Goal: Navigation & Orientation: Find specific page/section

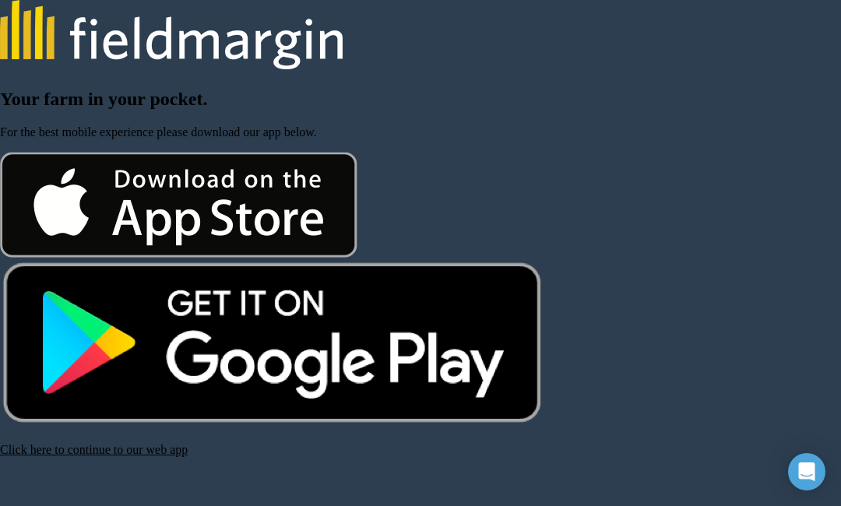
click at [103, 456] on link "Click here to continue to our web app" at bounding box center [94, 449] width 188 height 13
click at [117, 456] on link "Click here to continue to our web app" at bounding box center [94, 449] width 188 height 13
click at [131, 452] on link "Click here to continue to our web app" at bounding box center [94, 449] width 188 height 13
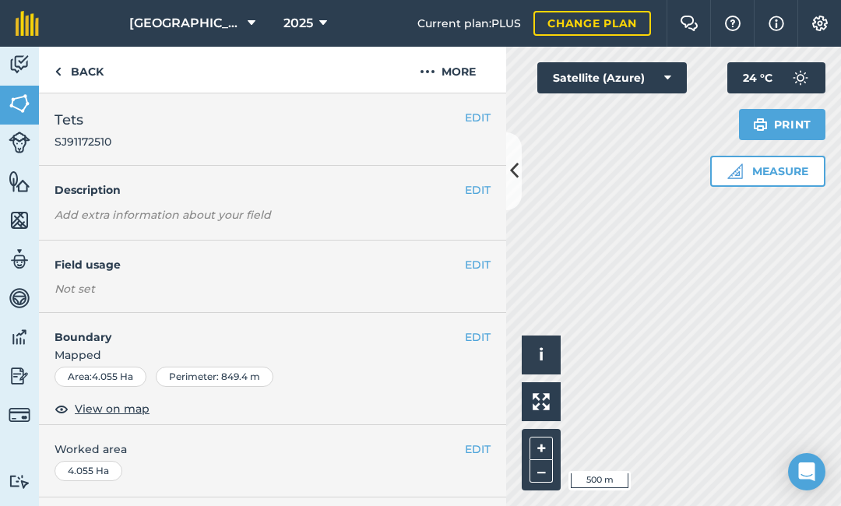
click at [121, 406] on span "View on map" at bounding box center [112, 408] width 75 height 17
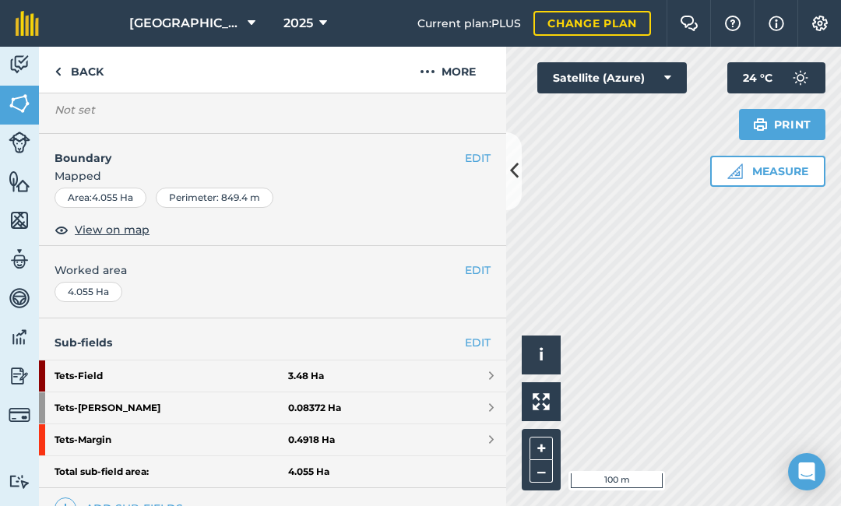
scroll to position [184, 0]
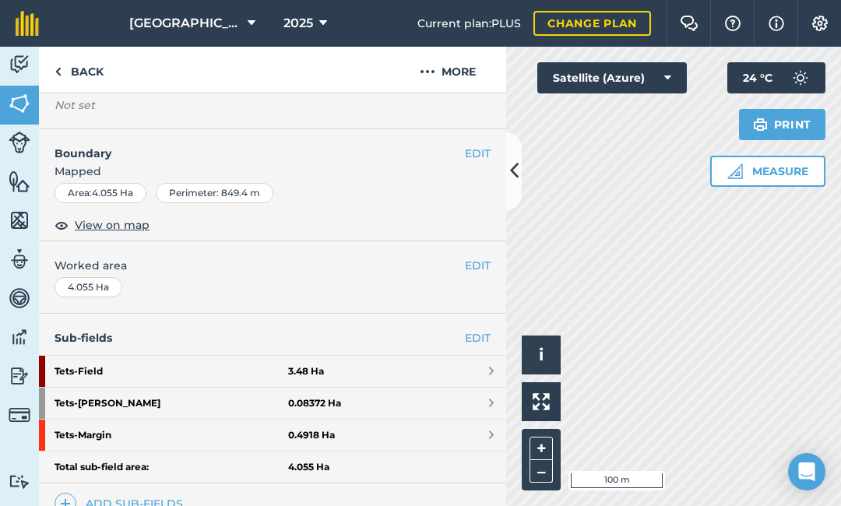
click at [60, 67] on img at bounding box center [57, 71] width 7 height 19
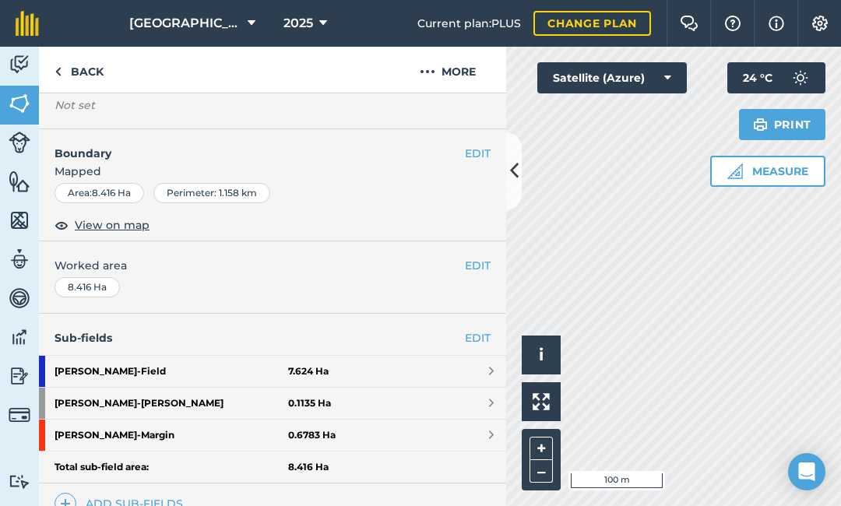
click at [71, 72] on link "Back" at bounding box center [79, 70] width 80 height 46
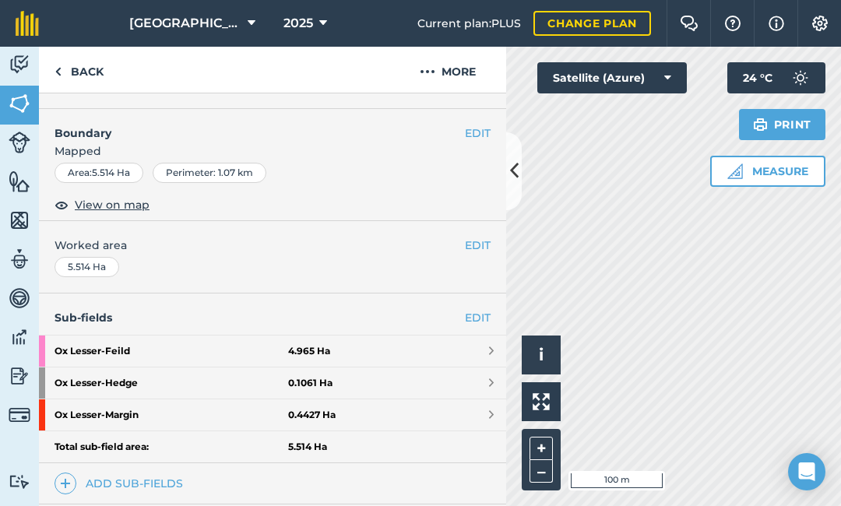
scroll to position [204, 0]
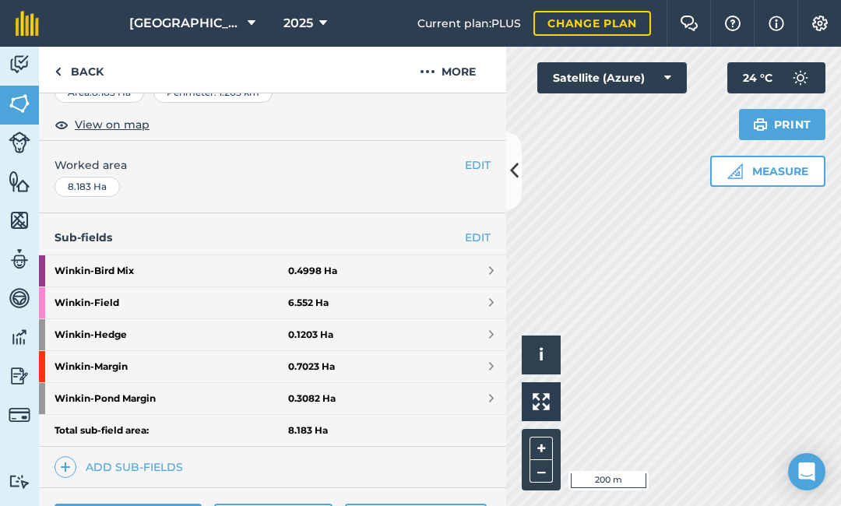
scroll to position [289, 0]
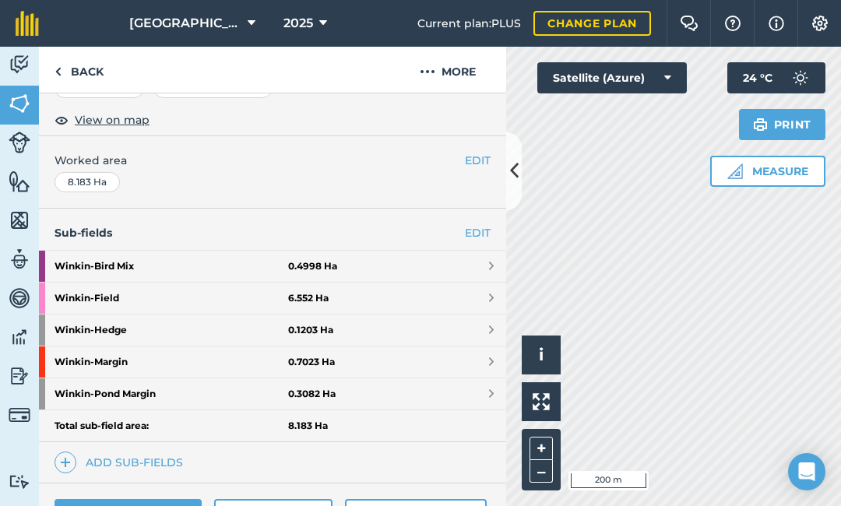
click at [67, 57] on link "Back" at bounding box center [79, 70] width 80 height 46
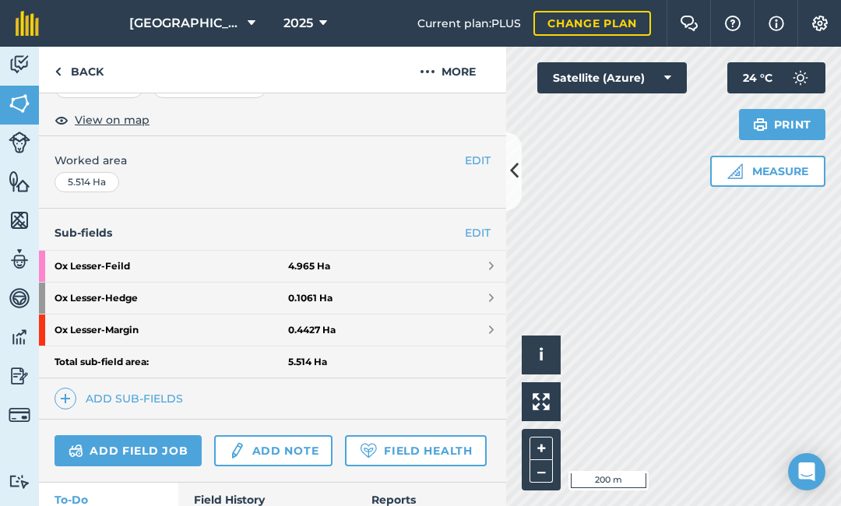
scroll to position [251, 0]
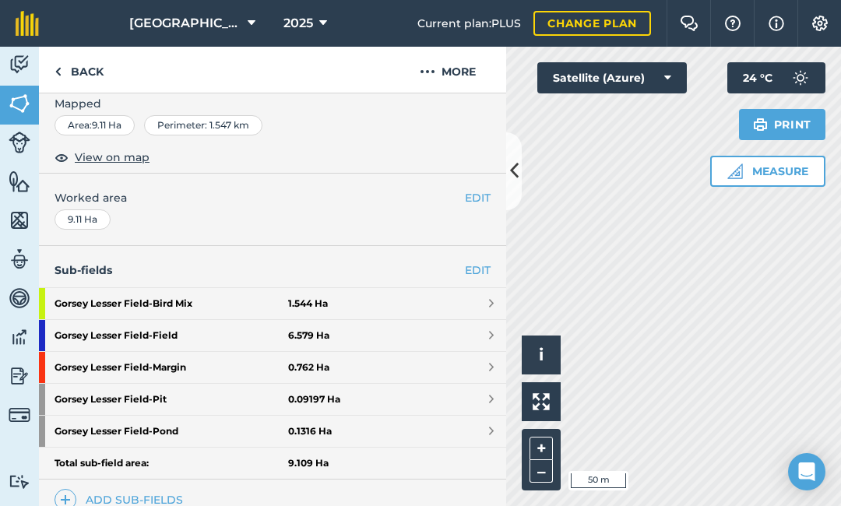
click at [79, 74] on link "Back" at bounding box center [79, 70] width 80 height 46
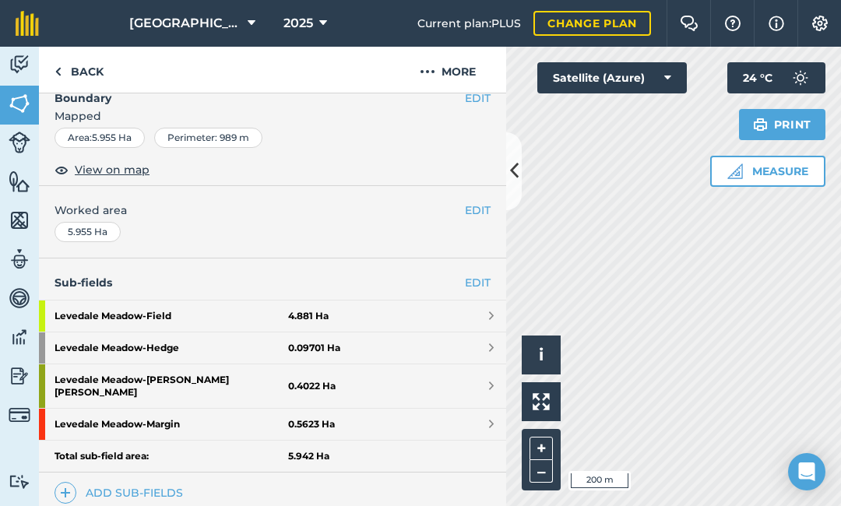
scroll to position [241, 0]
